Goal: Information Seeking & Learning: Learn about a topic

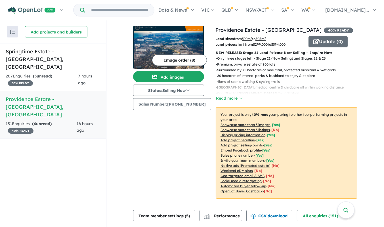
scroll to position [282, 0]
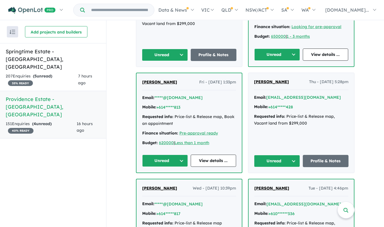
click at [294, 159] on button "Unread" at bounding box center [277, 161] width 46 height 12
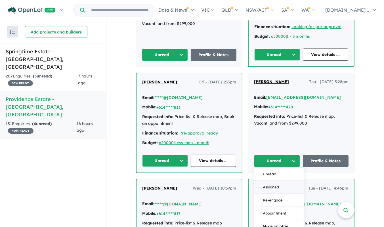
click at [274, 186] on button "Assigned" at bounding box center [278, 187] width 49 height 13
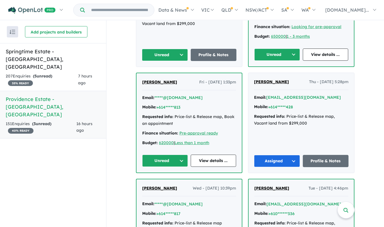
click at [182, 159] on button "Unread" at bounding box center [165, 161] width 46 height 12
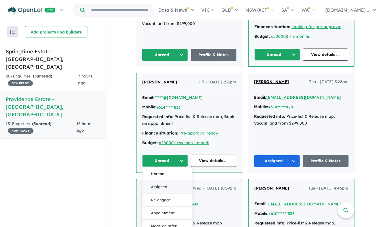
click at [166, 185] on button "Assigned" at bounding box center [166, 186] width 49 height 13
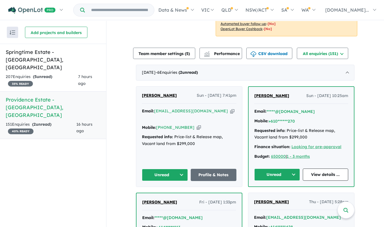
scroll to position [163, 0]
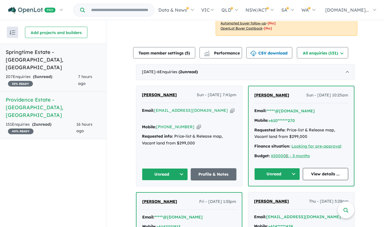
click at [59, 52] on h5 "Springtime Estate - Haynes , WA" at bounding box center [53, 59] width 95 height 23
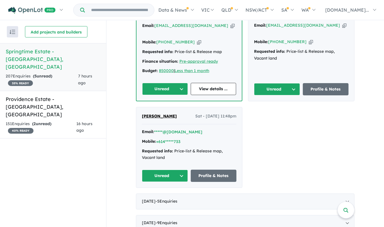
scroll to position [374, 0]
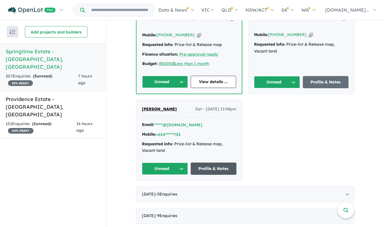
click at [218, 162] on link "Profile & Notes" at bounding box center [214, 168] width 46 height 12
click at [46, 121] on strong "( 2 unread)" at bounding box center [41, 123] width 19 height 5
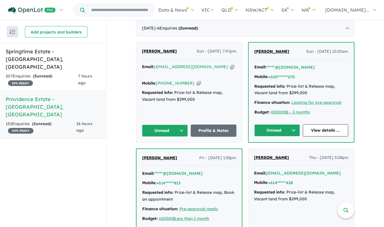
scroll to position [267, 0]
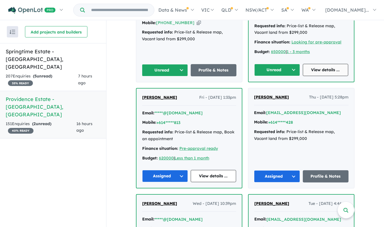
click at [333, 64] on link "View details ..." at bounding box center [326, 70] width 46 height 12
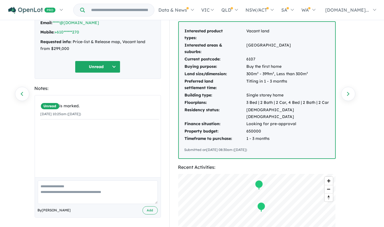
scroll to position [39, 0]
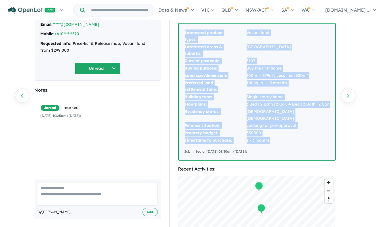
drag, startPoint x: 269, startPoint y: 133, endPoint x: 180, endPoint y: 33, distance: 133.4
click at [180, 33] on div "Interested product types: Vacant land Interested areas & suburbs: [GEOGRAPHIC_D…" at bounding box center [257, 92] width 156 height 136
copy tbody "Interested product types: Vacant land Interested areas & suburbs: [GEOGRAPHIC_D…"
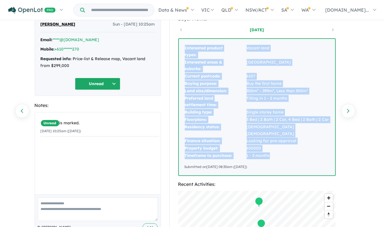
scroll to position [22, 0]
